Goal: Complete application form

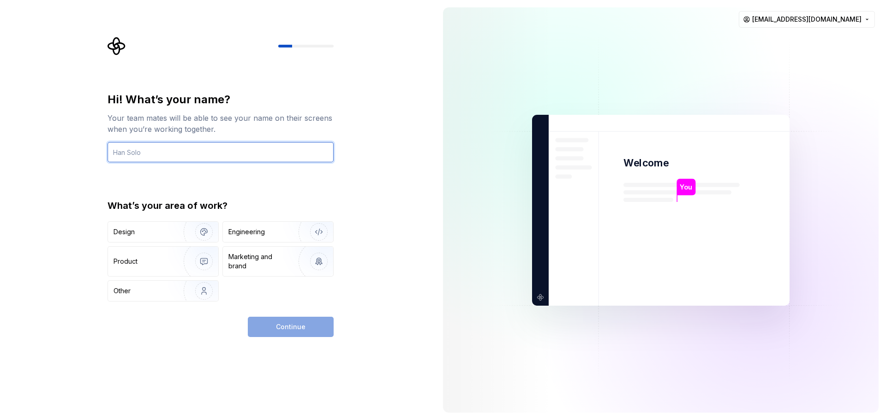
click at [246, 157] on input "text" at bounding box center [220, 152] width 226 height 20
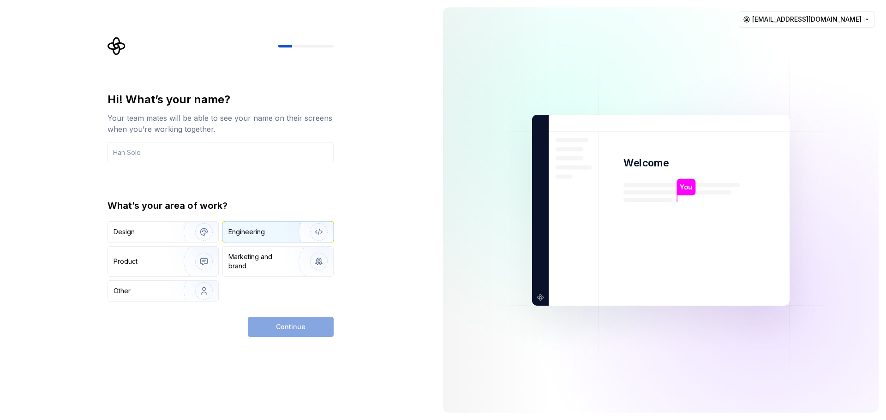
click at [246, 238] on div "Engineering" at bounding box center [278, 232] width 110 height 20
click at [286, 330] on div "Continue" at bounding box center [291, 327] width 86 height 20
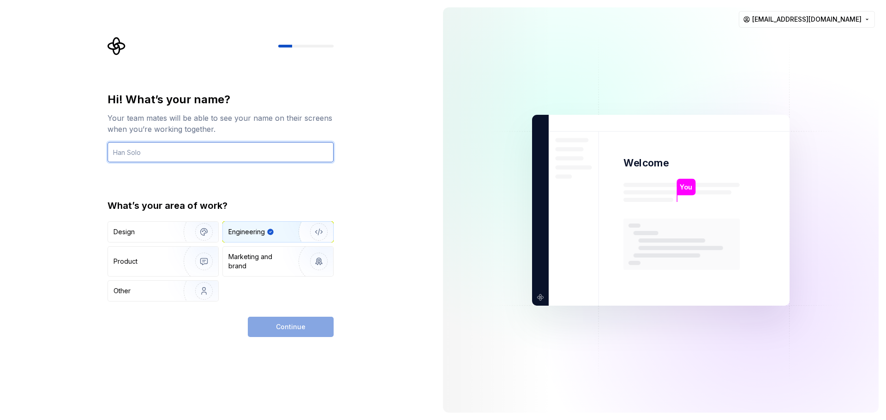
click at [155, 147] on input "text" at bounding box center [220, 152] width 226 height 20
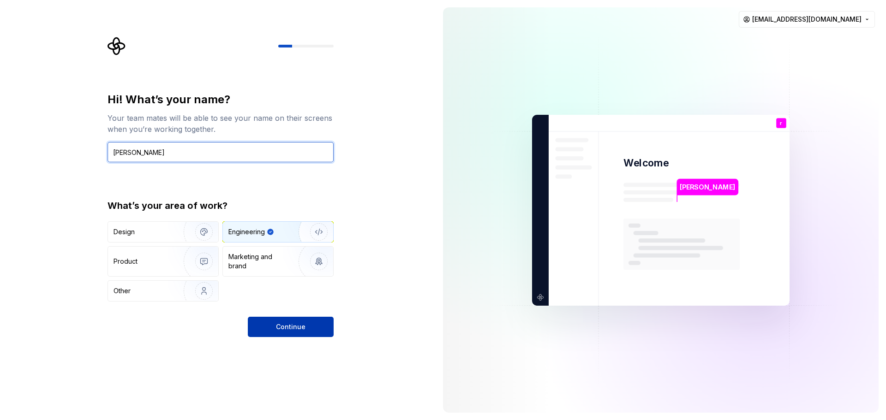
type input "[PERSON_NAME]"
click at [291, 334] on button "Continue" at bounding box center [291, 327] width 86 height 20
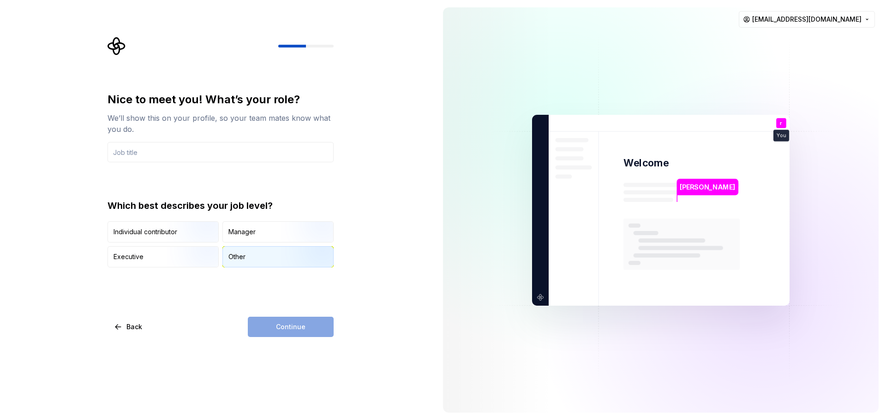
click at [235, 262] on div "Other" at bounding box center [278, 257] width 110 height 20
click at [159, 152] on input "text" at bounding box center [220, 152] width 226 height 20
click at [157, 153] on input "text" at bounding box center [220, 152] width 226 height 20
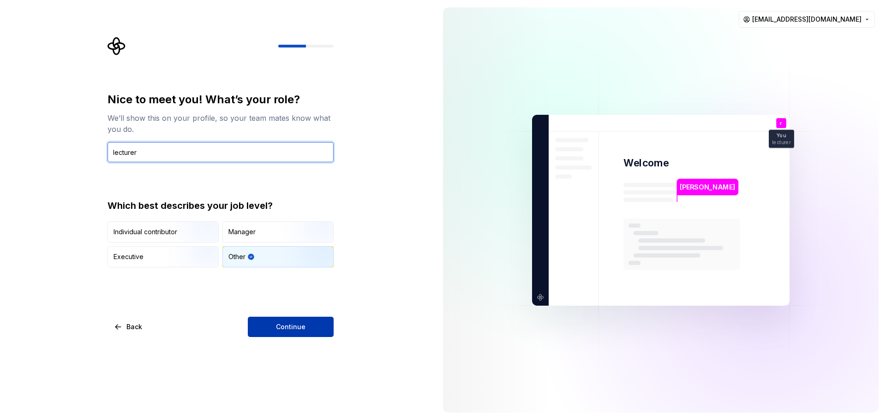
type input "lecturer"
click at [281, 323] on span "Continue" at bounding box center [291, 326] width 30 height 9
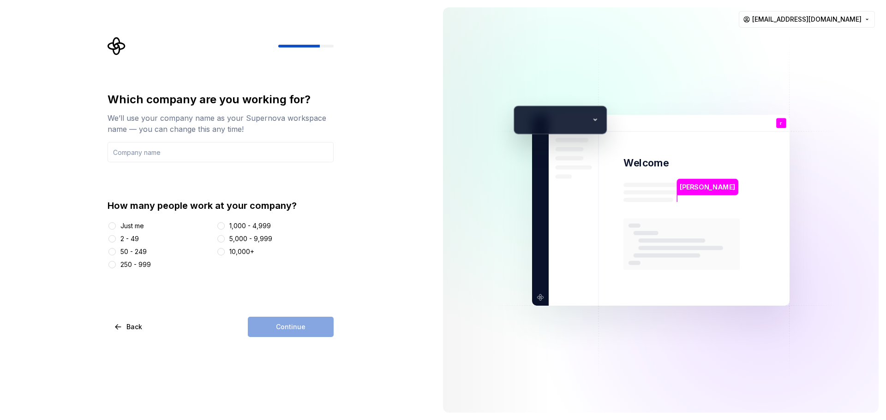
click at [134, 226] on div "Just me" at bounding box center [132, 225] width 24 height 9
click at [116, 226] on button "Just me" at bounding box center [111, 225] width 7 height 7
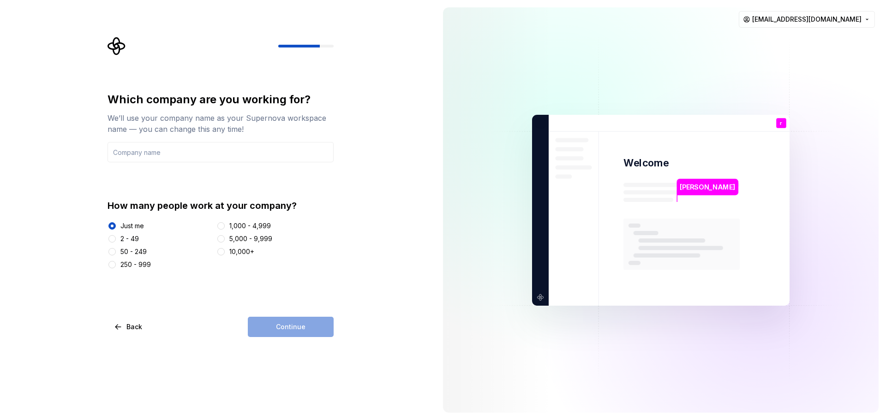
click at [289, 334] on div "Continue" at bounding box center [291, 327] width 86 height 20
click at [162, 154] on input "text" at bounding box center [220, 152] width 226 height 20
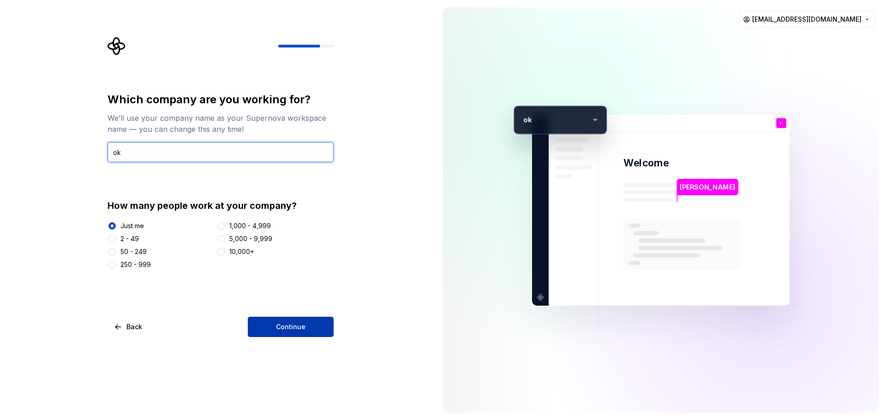
type input "ok"
click at [294, 331] on span "Continue" at bounding box center [291, 326] width 30 height 9
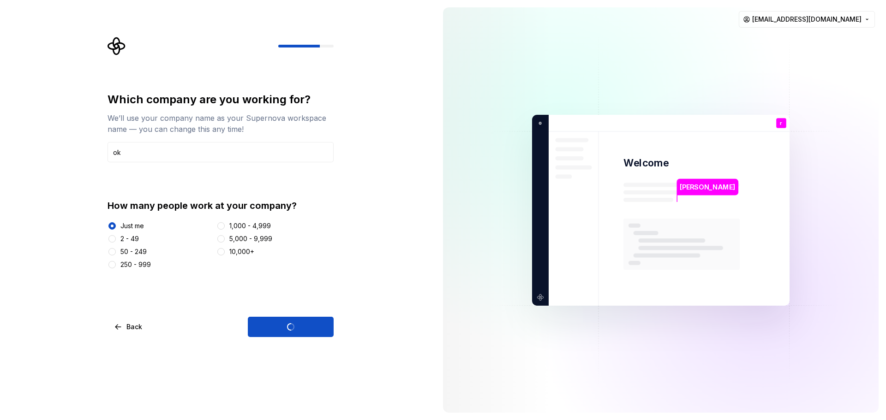
click at [284, 326] on div "Continue" at bounding box center [291, 327] width 86 height 20
